Goal: Contribute content

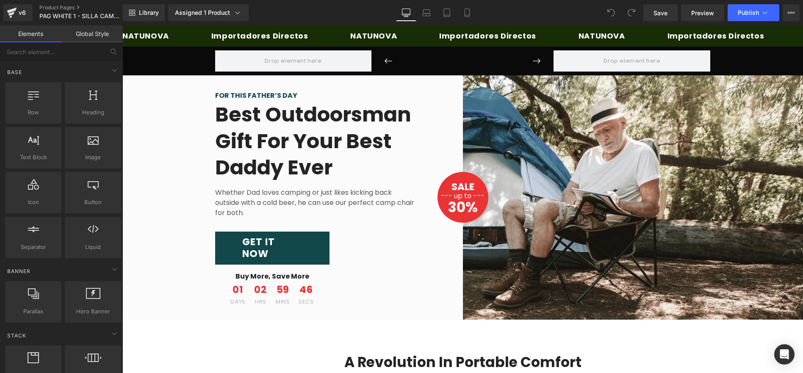
drag, startPoint x: 799, startPoint y: 53, endPoint x: 898, endPoint y: 50, distance: 99.6
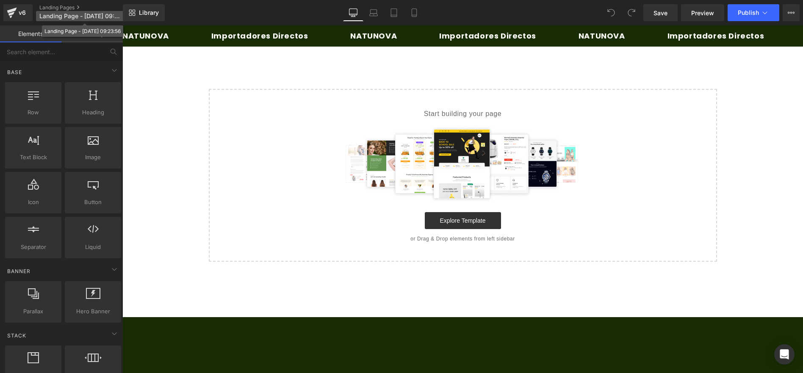
click at [94, 15] on span "Landing Page - [DATE] 09:23:56" at bounding box center [79, 16] width 81 height 7
click at [107, 15] on span "Landing Page - [DATE] 09:23:56" at bounding box center [79, 16] width 81 height 7
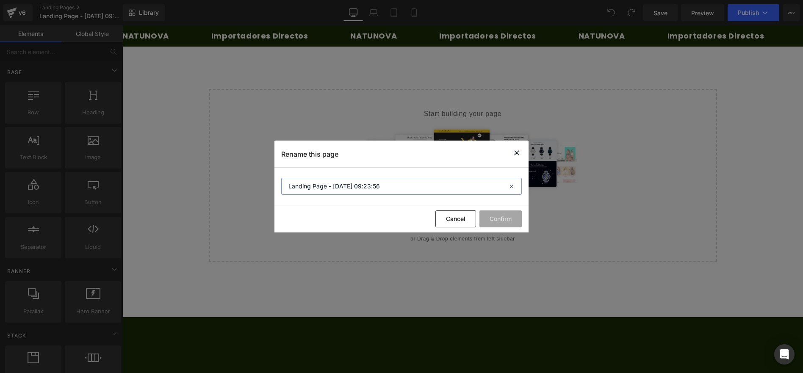
click at [379, 185] on input "Landing Page - [DATE] 09:23:56" at bounding box center [401, 186] width 241 height 17
type input "Resveratrol"
click at [500, 217] on button "Confirm" at bounding box center [500, 218] width 42 height 17
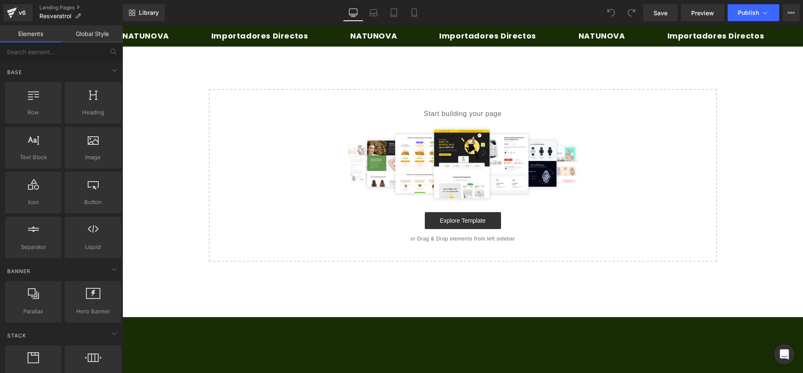
click at [467, 229] on link "Explore Template" at bounding box center [463, 220] width 76 height 17
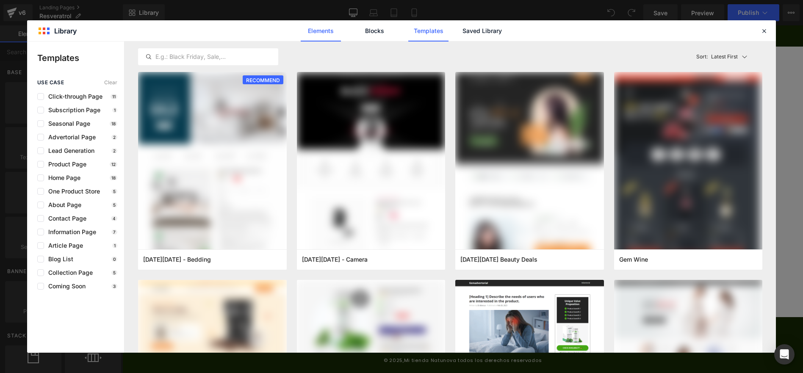
click at [408, 30] on link "Elements" at bounding box center [428, 30] width 40 height 21
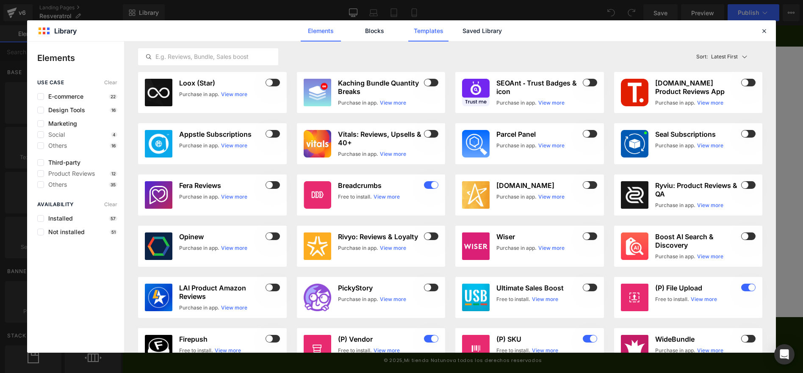
click at [443, 34] on link "Templates" at bounding box center [428, 30] width 40 height 21
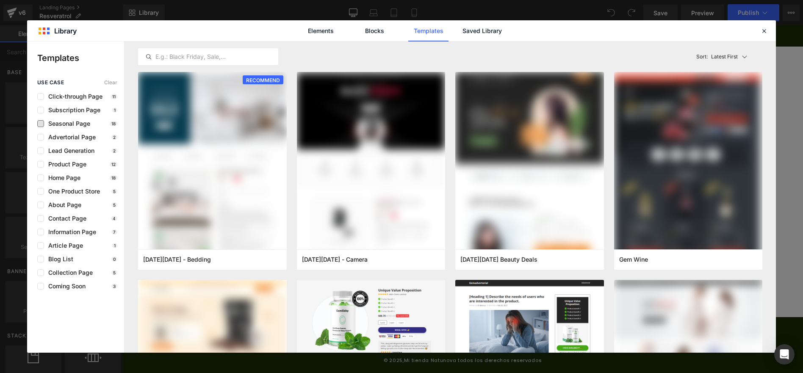
click at [77, 124] on span "Seasonal Page" at bounding box center [67, 123] width 46 height 7
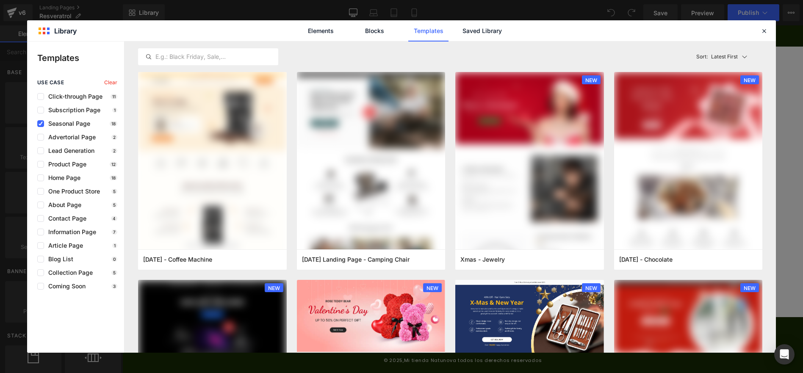
click at [77, 122] on span "Seasonal Page" at bounding box center [67, 123] width 46 height 7
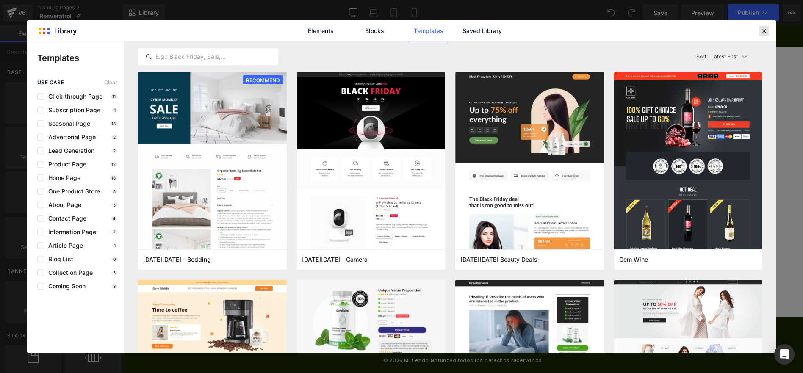
click at [763, 31] on icon at bounding box center [764, 31] width 8 height 8
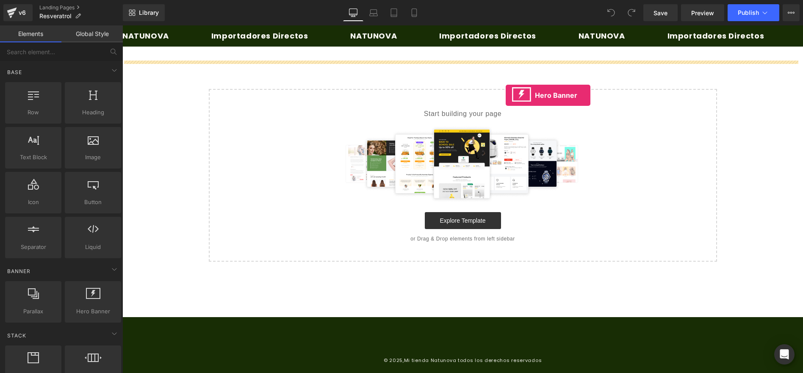
drag, startPoint x: 211, startPoint y: 327, endPoint x: 506, endPoint y: 95, distance: 374.9
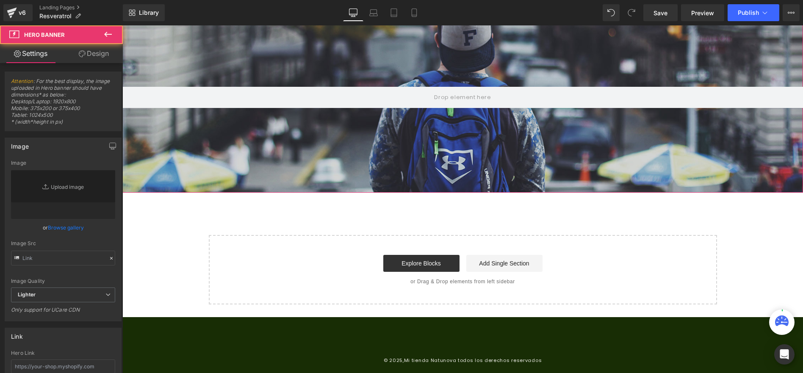
type input "[URL][DOMAIN_NAME]"
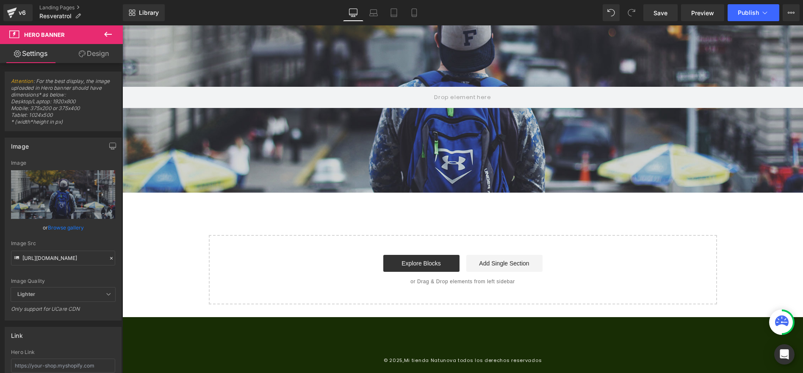
click at [102, 33] on button at bounding box center [108, 34] width 30 height 19
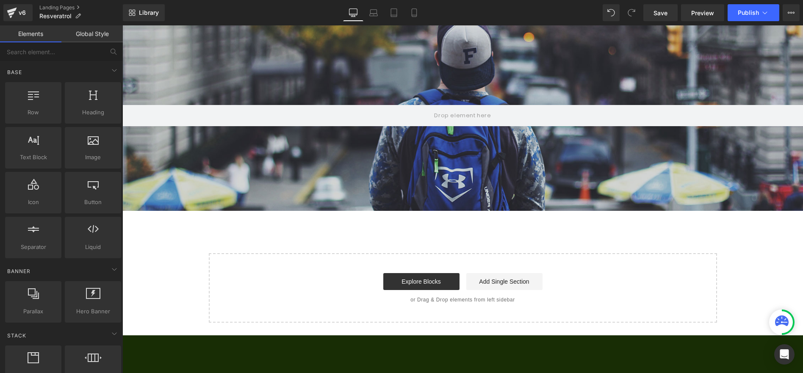
scroll to position [0, 0]
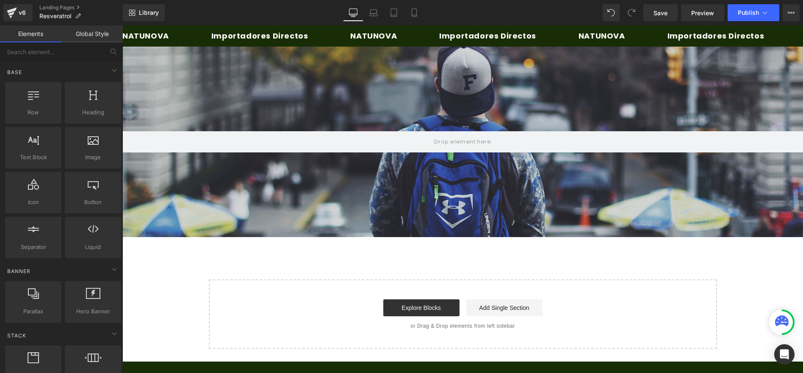
click at [700, 5] on link "Preview" at bounding box center [702, 12] width 43 height 17
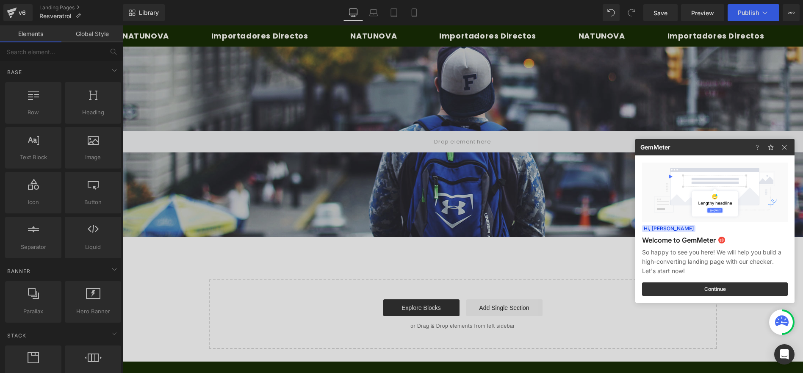
drag, startPoint x: 801, startPoint y: 81, endPoint x: 798, endPoint y: 131, distance: 49.7
click at [798, 131] on div at bounding box center [401, 186] width 803 height 373
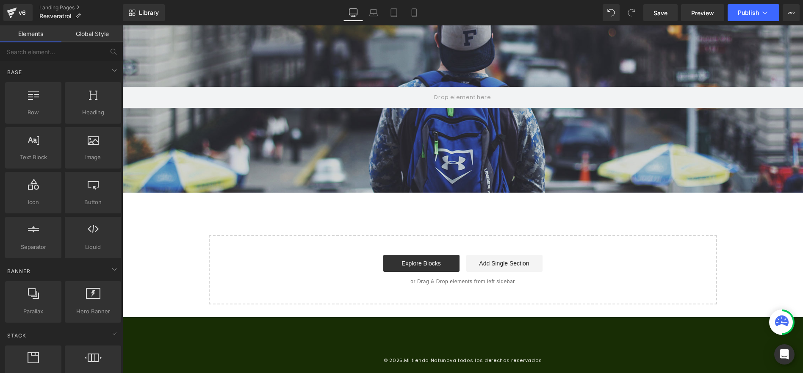
scroll to position [913, 0]
click at [494, 150] on div at bounding box center [462, 97] width 681 height 191
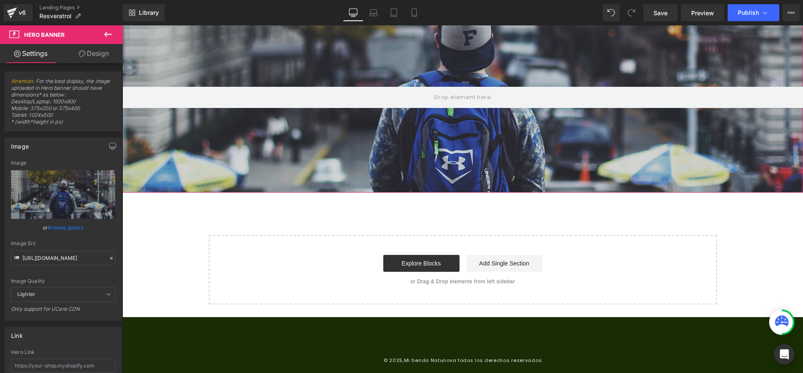
click at [80, 54] on icon at bounding box center [82, 53] width 7 height 7
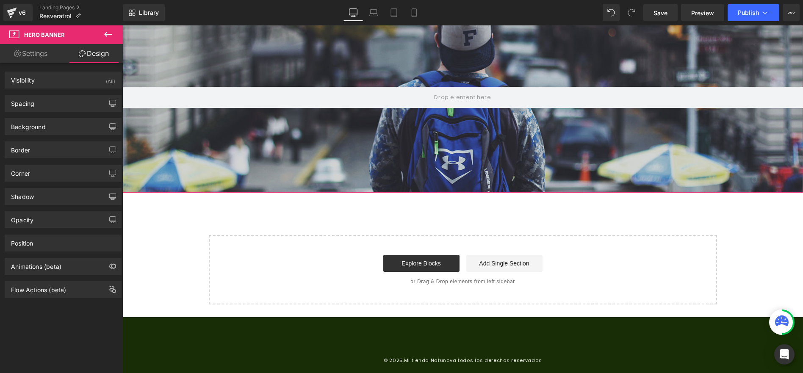
click at [33, 50] on link "Settings" at bounding box center [30, 53] width 61 height 19
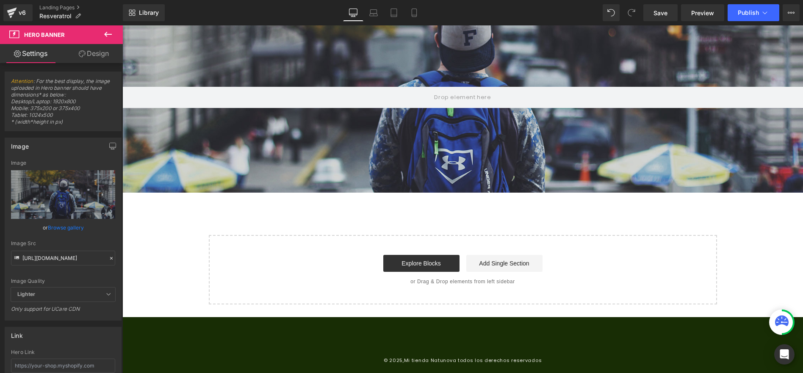
click at [107, 33] on icon at bounding box center [108, 34] width 10 height 10
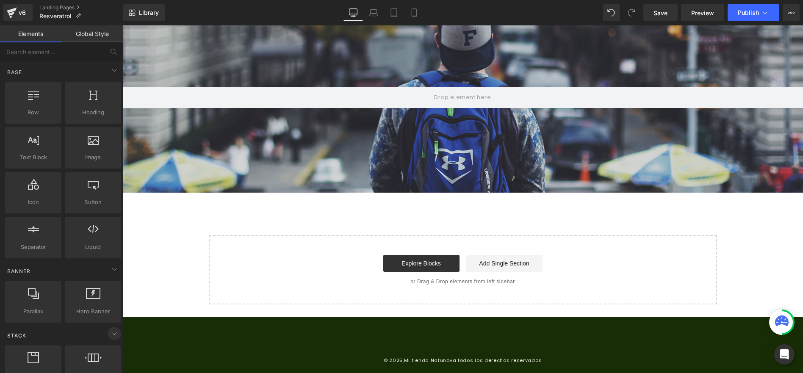
click at [109, 334] on icon at bounding box center [114, 334] width 10 height 10
click at [109, 353] on icon at bounding box center [114, 353] width 10 height 10
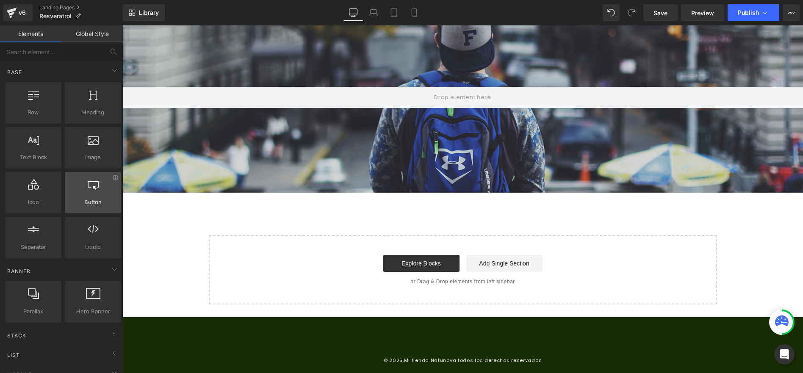
drag, startPoint x: 120, startPoint y: 311, endPoint x: 114, endPoint y: 202, distance: 109.4
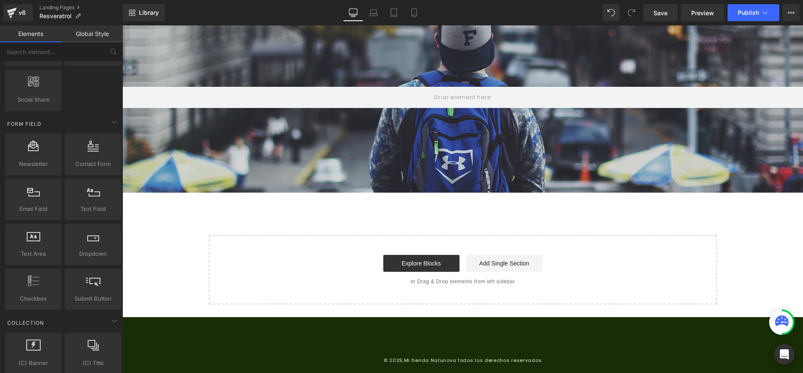
scroll to position [1067, 0]
click at [495, 272] on link "Add Single Section" at bounding box center [504, 263] width 76 height 17
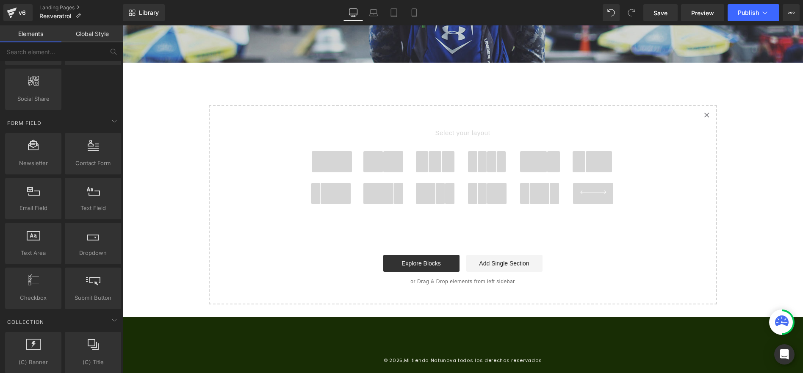
click at [388, 172] on span at bounding box center [393, 161] width 20 height 21
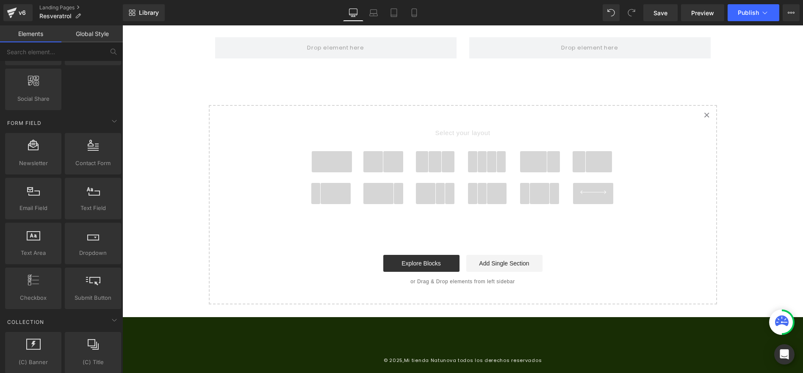
scroll to position [1055, 0]
click at [430, 58] on span at bounding box center [335, 47] width 241 height 21
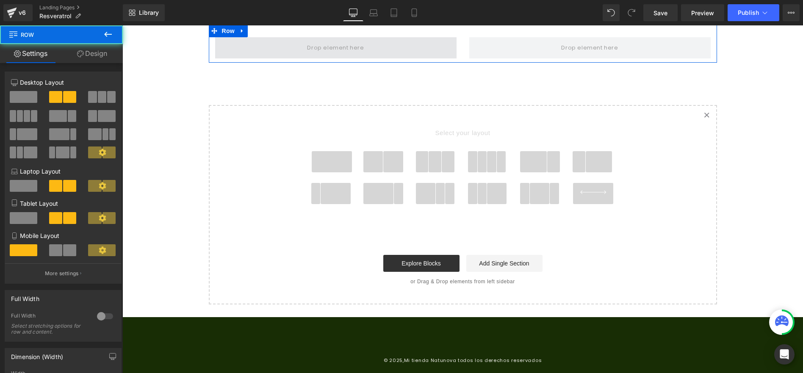
click at [369, 58] on span at bounding box center [335, 47] width 241 height 21
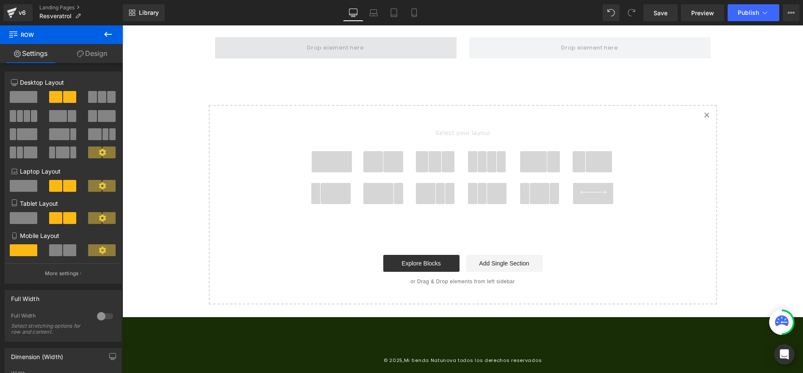
click at [318, 55] on span at bounding box center [335, 48] width 63 height 14
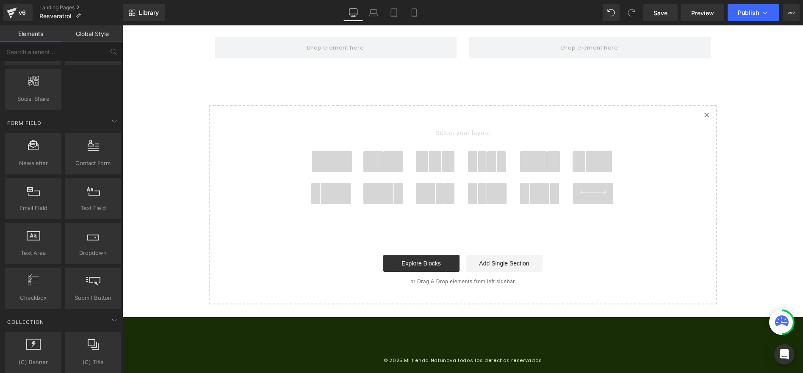
drag, startPoint x: 243, startPoint y: 309, endPoint x: 123, endPoint y: 119, distance: 224.4
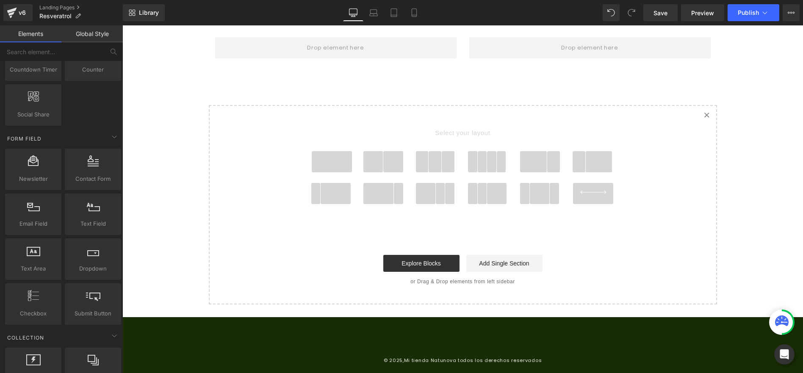
scroll to position [1050, 0]
drag, startPoint x: 116, startPoint y: 91, endPoint x: 98, endPoint y: 184, distance: 94.6
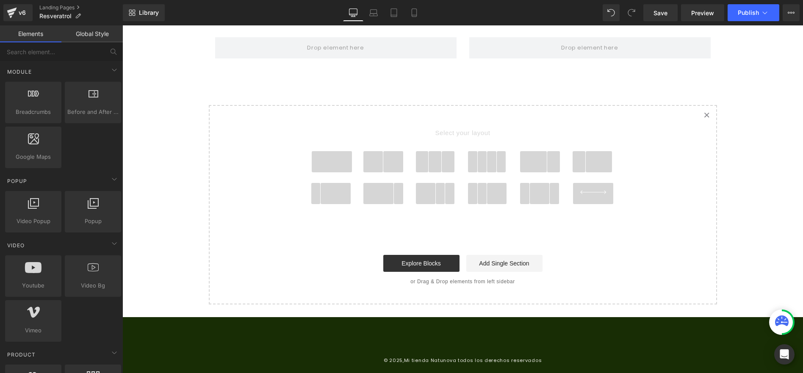
scroll to position [0, 0]
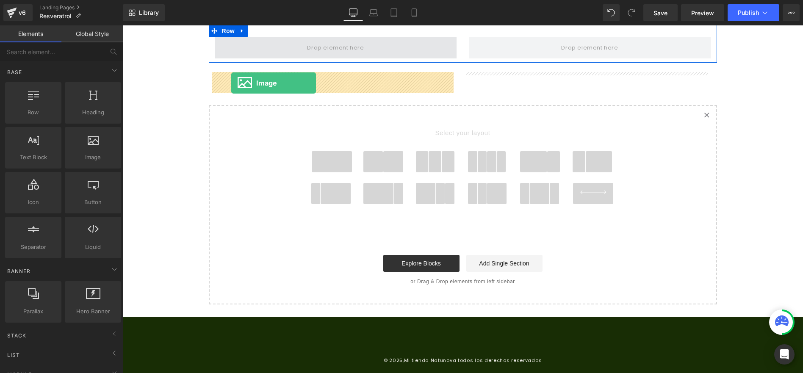
drag, startPoint x: 222, startPoint y: 163, endPoint x: 232, endPoint y: 83, distance: 80.2
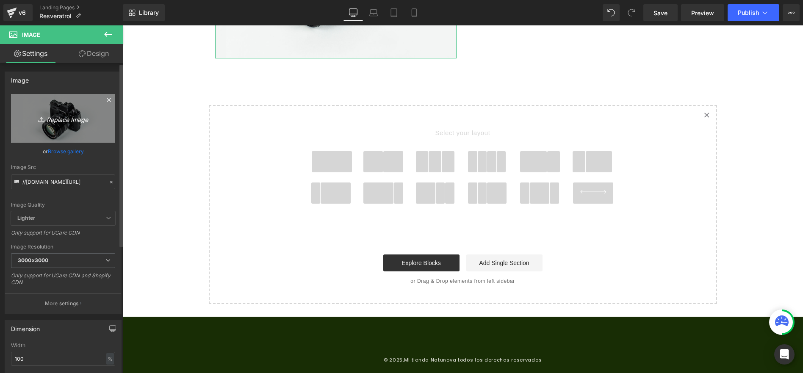
click at [64, 120] on icon "Replace Image" at bounding box center [63, 118] width 68 height 11
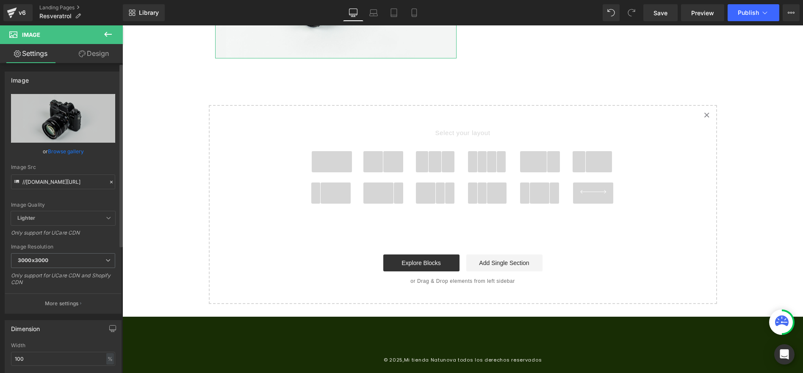
click at [58, 153] on link "Browse gallery" at bounding box center [66, 151] width 36 height 15
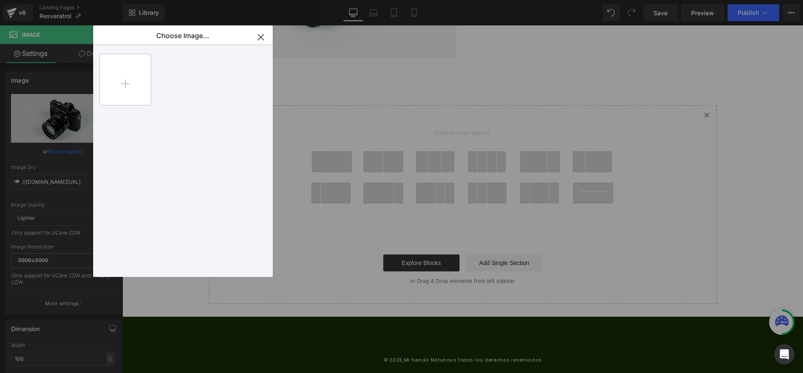
click at [135, 86] on input "file" at bounding box center [125, 79] width 51 height 51
click at [260, 35] on icon "button" at bounding box center [261, 37] width 14 height 14
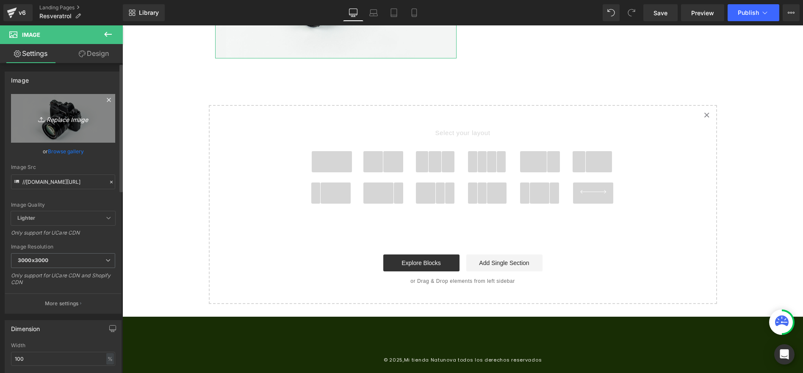
click at [70, 119] on icon "Replace Image" at bounding box center [63, 118] width 68 height 11
type input "C:\fakepath\Grupo 1072.png"
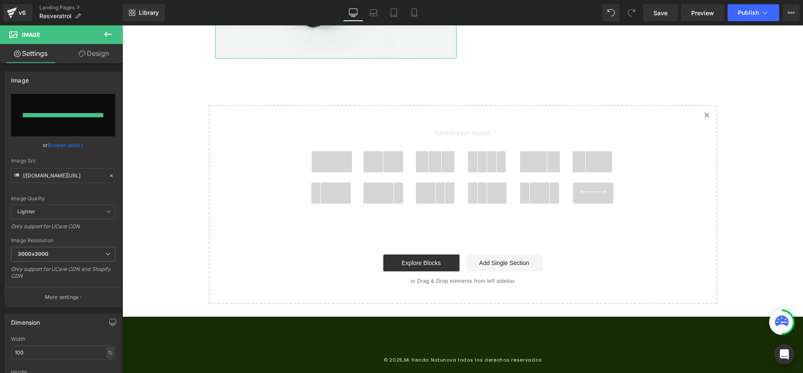
type input "[URL][DOMAIN_NAME]"
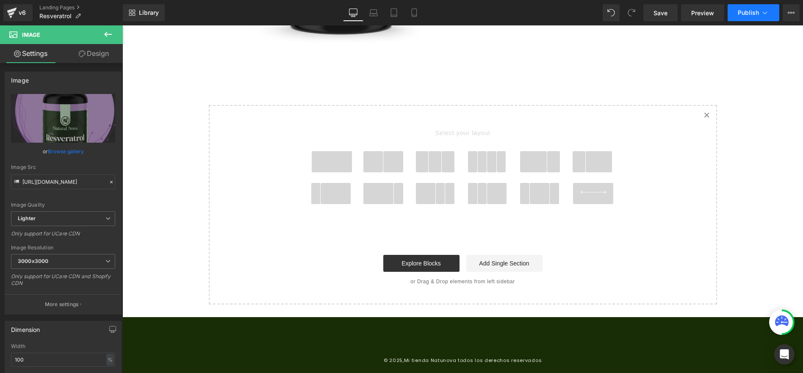
click at [749, 16] on span "Publish" at bounding box center [748, 12] width 21 height 7
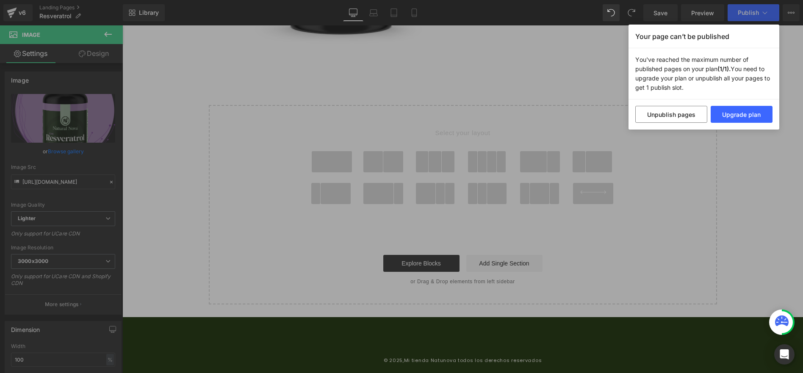
click at [564, 68] on div "Your page can’t be published You've reached the maximum number of published pag…" at bounding box center [401, 186] width 803 height 373
